Goal: Download file/media

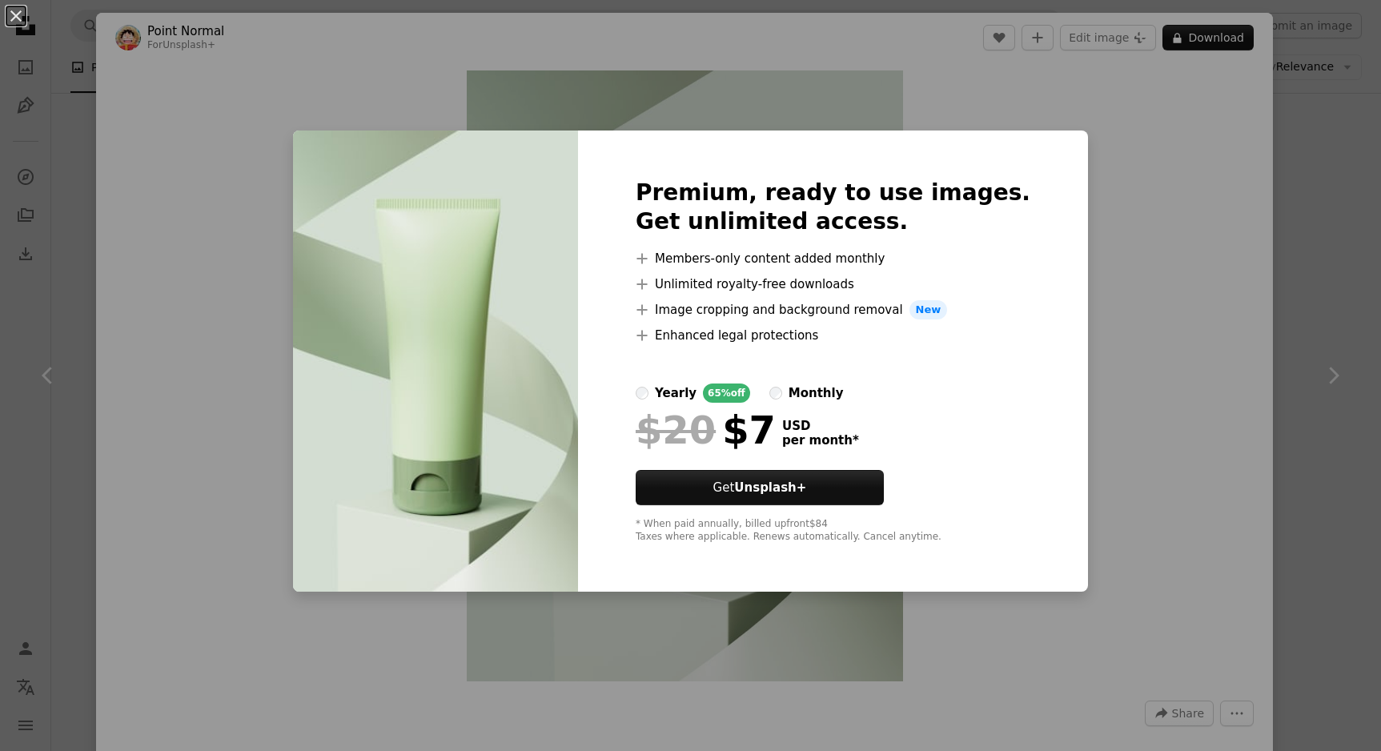
scroll to position [1, 0]
click at [1108, 367] on div "An X shape Premium, ready to use images. Get unlimited access. A plus sign Memb…" at bounding box center [690, 375] width 1381 height 751
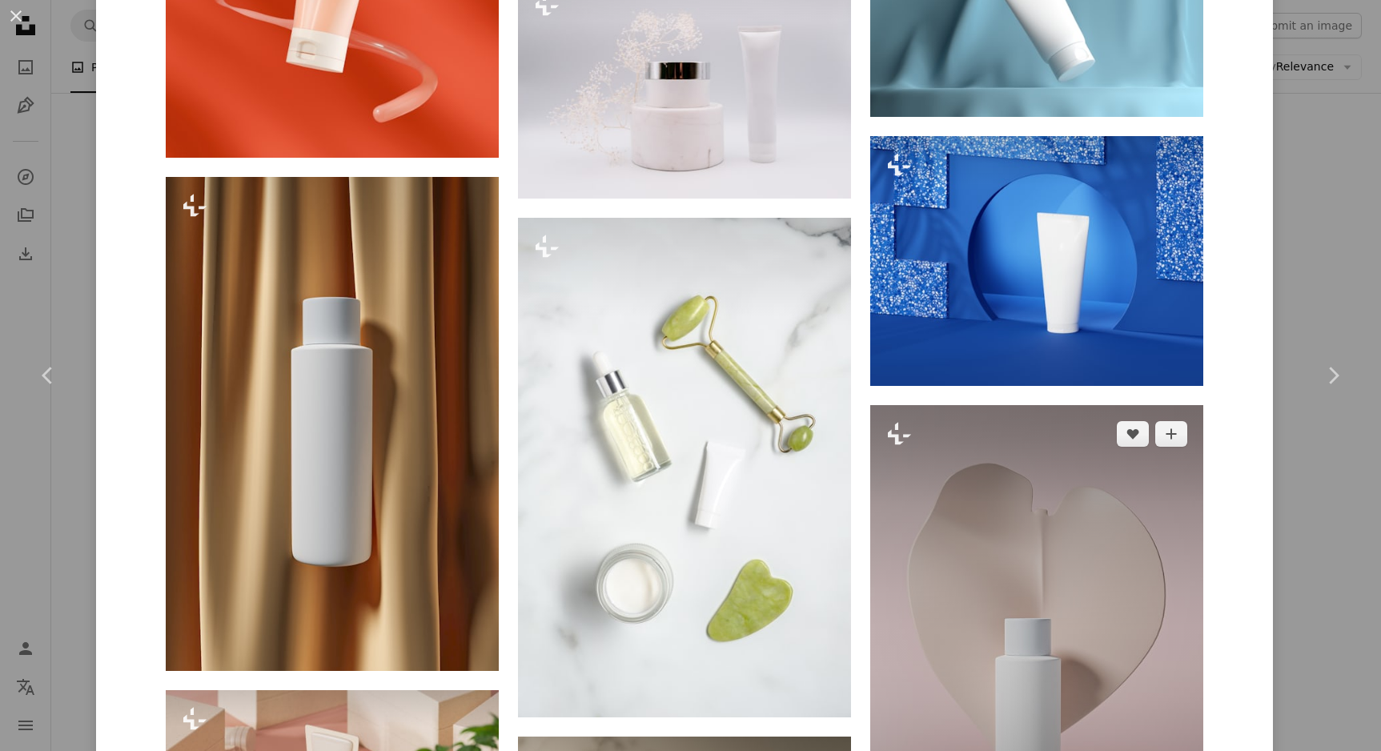
scroll to position [3944, 0]
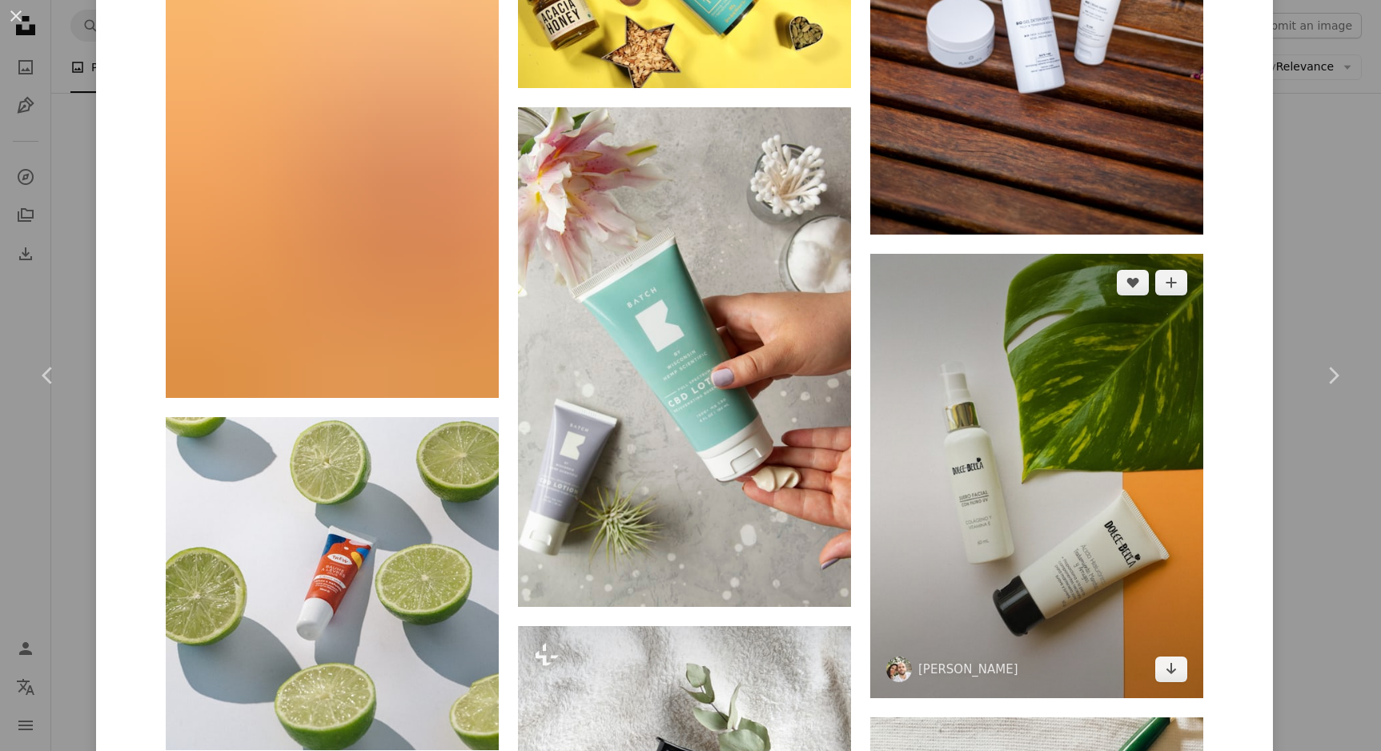
scroll to position [10515, 0]
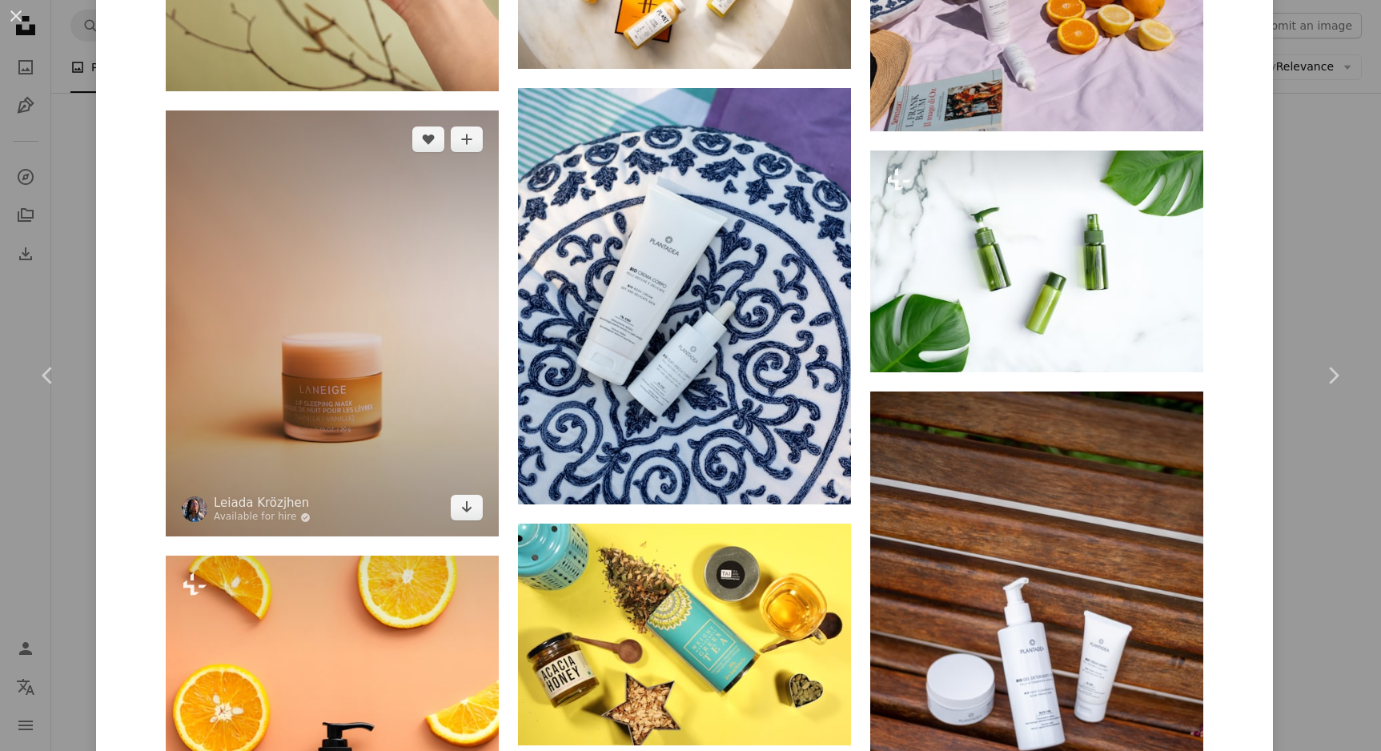
click at [380, 404] on img at bounding box center [332, 324] width 333 height 426
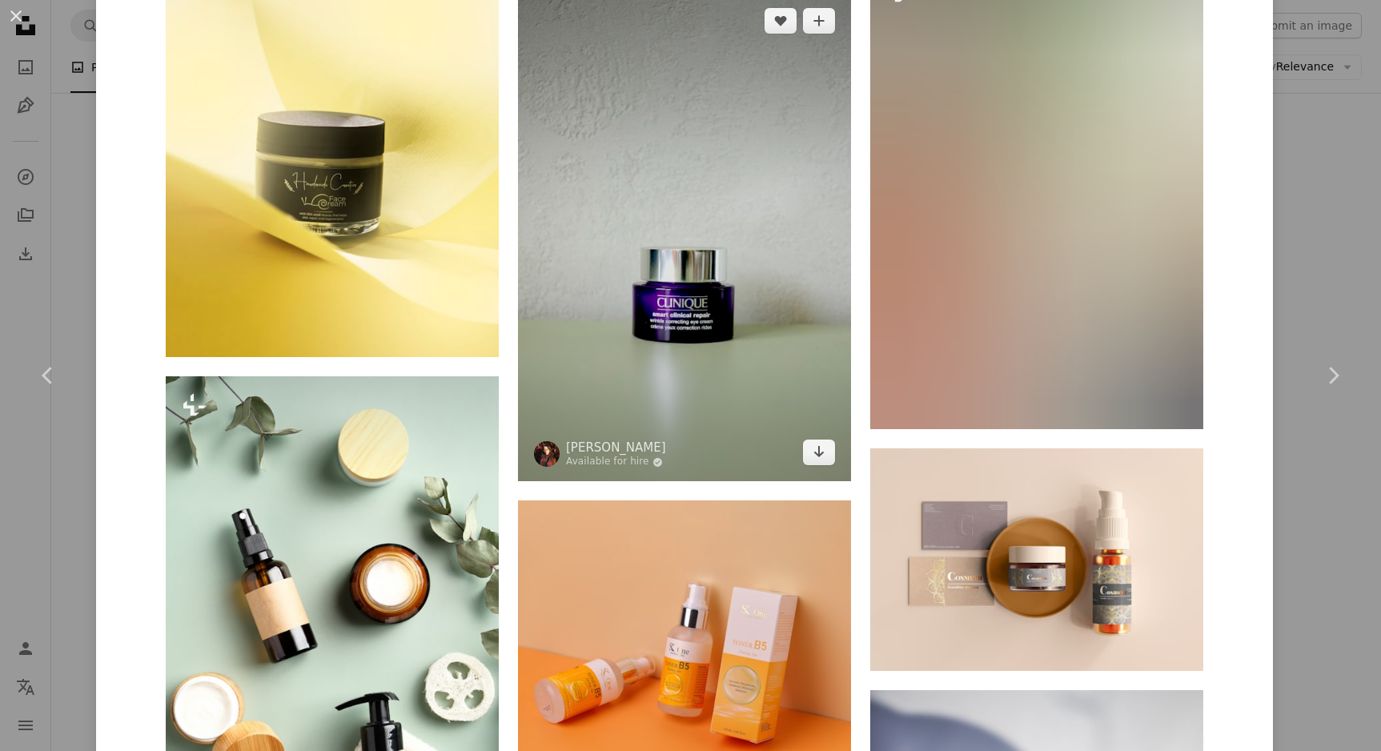
scroll to position [20046, 0]
